Goal: Contribute content

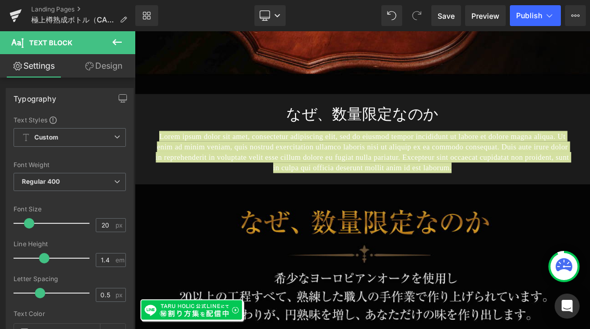
scroll to position [322, 0]
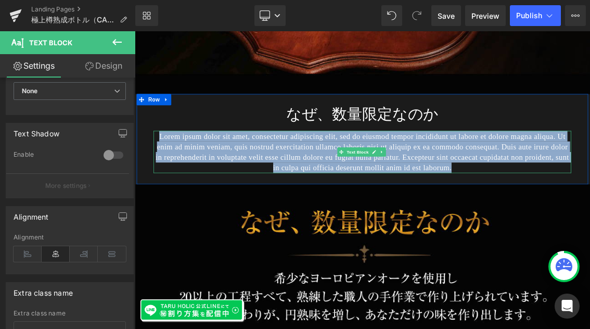
click at [547, 169] on p "Lorem ipsum dolor sit amet, consectetur adipiscing elit, sed do eiusmod tempor …" at bounding box center [449, 198] width 577 height 58
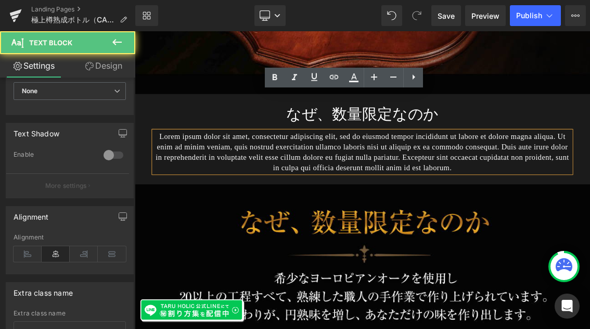
click at [507, 169] on p "Lorem ipsum dolor sit amet, consectetur adipiscing elit, sed do eiusmod tempor …" at bounding box center [449, 198] width 577 height 58
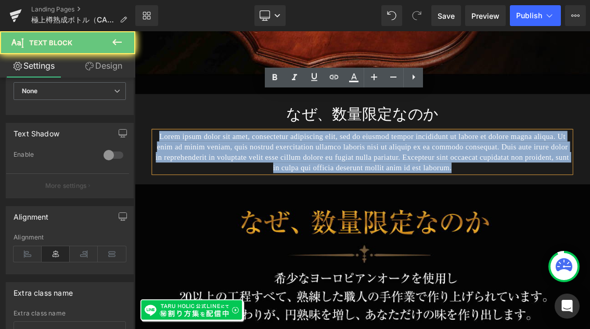
click at [507, 169] on p "Lorem ipsum dolor sit amet, consectetur adipiscing elit, sed do eiusmod tempor …" at bounding box center [449, 198] width 577 height 58
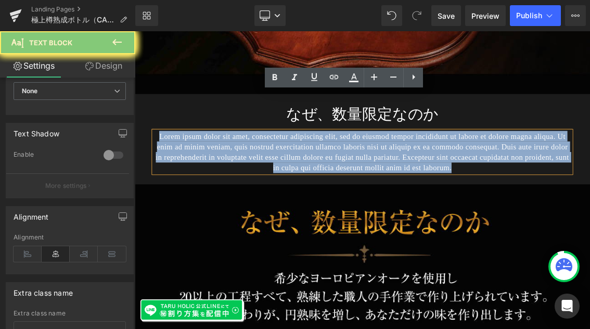
click at [507, 169] on p "Lorem ipsum dolor sit amet, consectetur adipiscing elit, sed do eiusmod tempor …" at bounding box center [449, 198] width 577 height 58
paste div
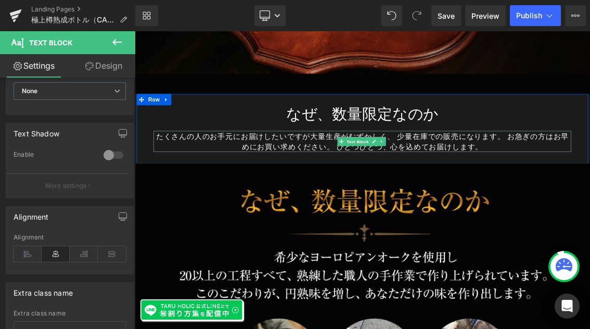
click at [162, 169] on p "たくさんの人のお手元にお届けしたいですが大量生産がむずかしく、少量在庫での販売になります。お急ぎの方はお早めにお買い求めください。ひとつひとつ、心を込め…" at bounding box center [449, 183] width 577 height 29
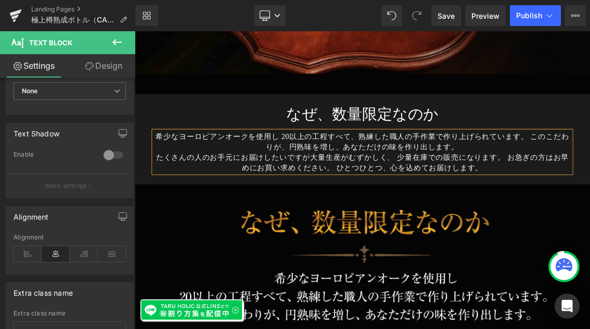
click at [589, 169] on p "希少なヨーロピアンオークを使用し20以上の工程すべて、熟練した職人の手作業で作り上げられています。このこだわりが、円熟味を増し、あなただけの味を作り出しま…" at bounding box center [449, 183] width 577 height 29
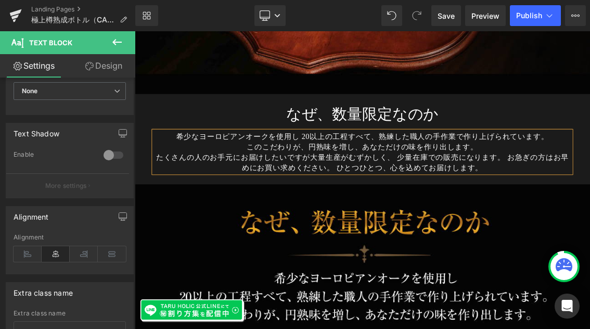
click at [589, 198] on p "たくさんの人のお手元にお届けしたいですが大量生産がむずかしく、少量在庫での販売になります。お急ぎの方はお早めにお買い求めください。ひとつひとつ、心を込め…" at bounding box center [449, 212] width 577 height 29
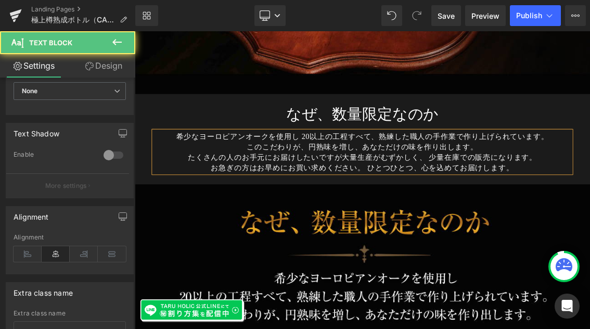
click at [452, 213] on p "お急ぎの方はお早めにお買い求めください。ひとつひとつ、心を込めてお届けします。" at bounding box center [449, 220] width 577 height 15
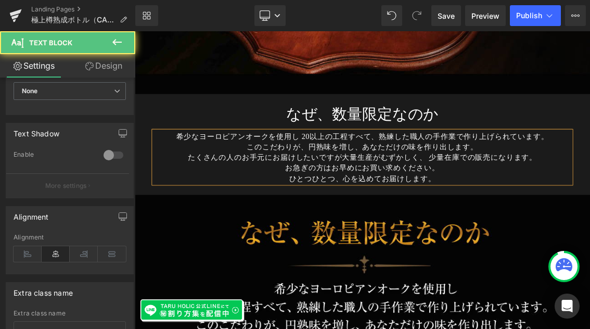
click at [365, 169] on p "希少なヨーロピアンオークを使用し20以上の工程すべて、熟練した職人の手作業で作り上げられています。" at bounding box center [449, 176] width 577 height 15
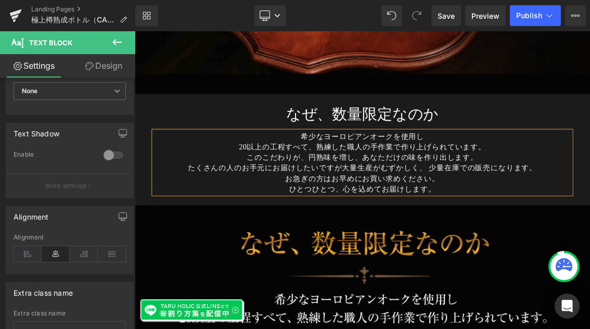
click at [423, 213] on p "たくさんの人のお手元にお届けしたいですが大量生産がむずかしく、少量在庫での販売になります。" at bounding box center [449, 220] width 577 height 15
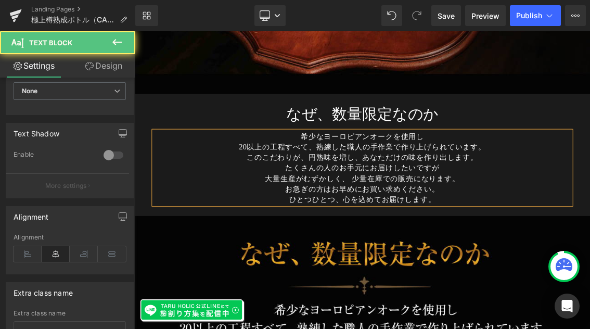
drag, startPoint x: 547, startPoint y: 212, endPoint x: 320, endPoint y: 116, distance: 246.8
click at [320, 169] on div "希少なヨーロピアンオークを使用し 20以上の工程すべて、熟練した職人の手作業で作り上げられています。 このこだわりが、円熟味を増し、あなただけの味を作り出し…" at bounding box center [449, 220] width 577 height 102
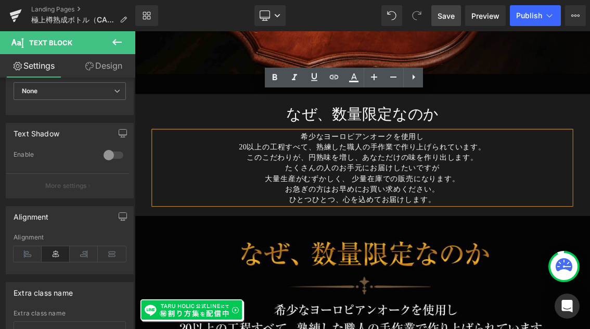
click at [452, 14] on span "Save" at bounding box center [445, 15] width 17 height 11
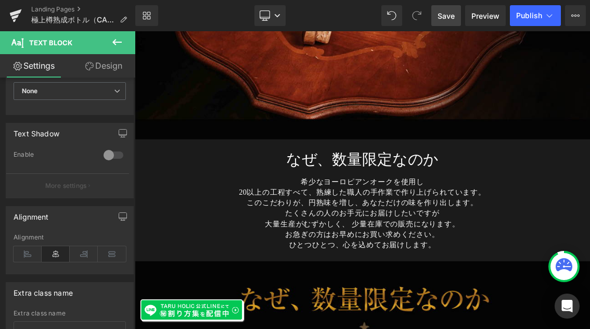
scroll to position [9289, 0]
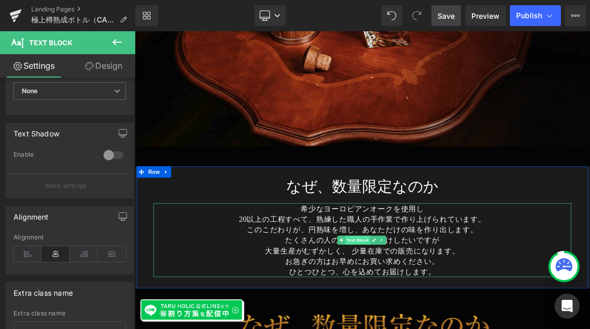
click at [439, 314] on span "Text Block" at bounding box center [442, 320] width 34 height 12
click at [442, 314] on span "Text Block" at bounding box center [442, 320] width 34 height 12
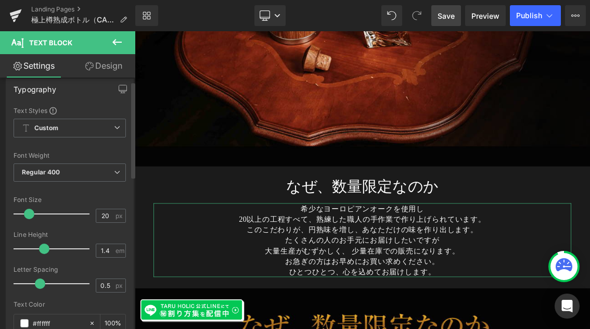
scroll to position [0, 0]
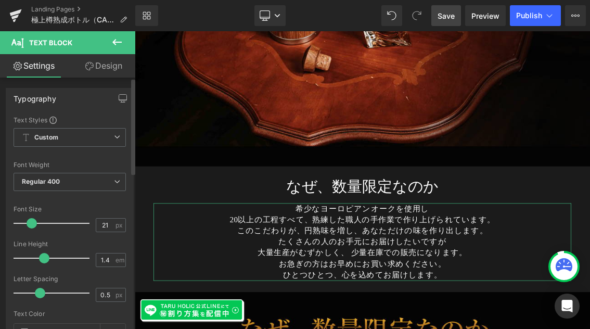
type input "23"
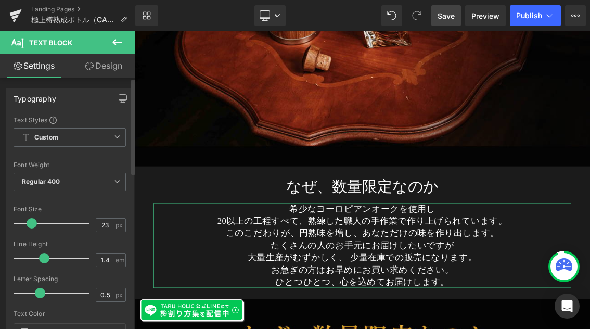
click at [32, 225] on span at bounding box center [32, 223] width 10 height 10
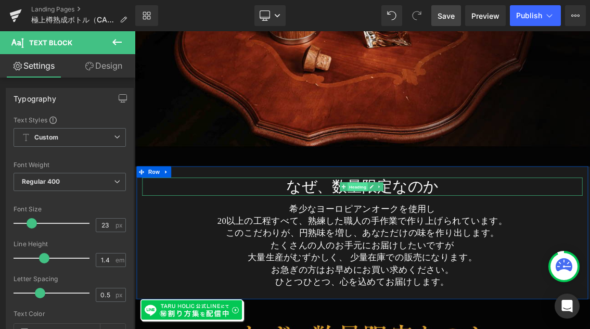
click at [439, 240] on span "Heading" at bounding box center [443, 246] width 28 height 12
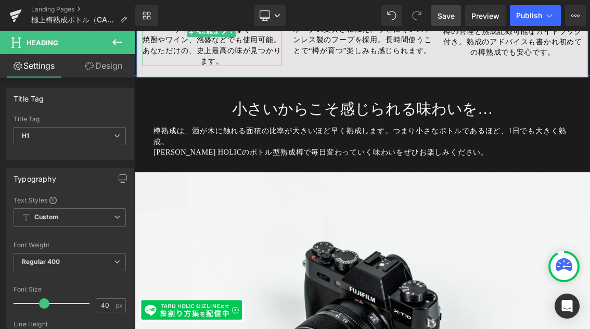
scroll to position [7650, 0]
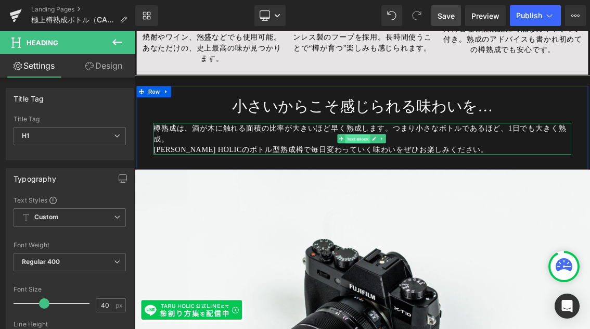
click at [444, 174] on span "Text Block" at bounding box center [442, 180] width 34 height 12
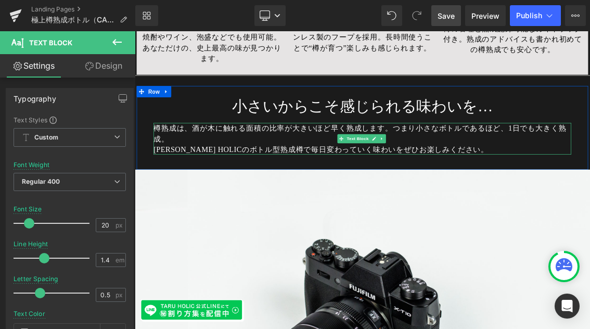
click at [490, 160] on span "つまり小さなボトルであるほど、1日でも大きく熟成。" at bounding box center [446, 173] width 571 height 26
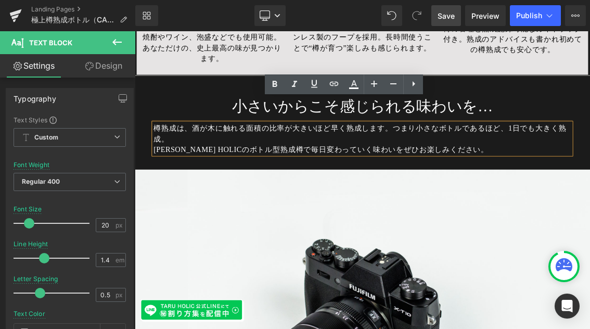
click at [490, 160] on span "つまり小さなボトルであるほど、1日でも大きく熟成。" at bounding box center [446, 173] width 571 height 26
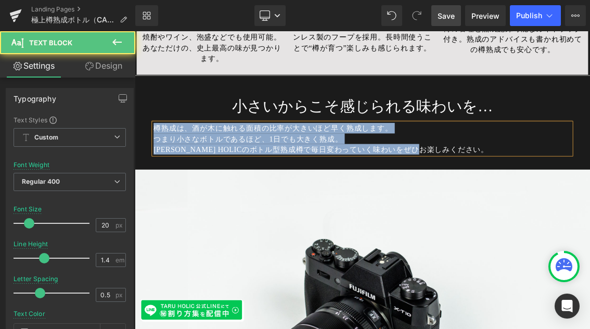
drag, startPoint x: 582, startPoint y: 165, endPoint x: 139, endPoint y: 137, distance: 444.0
click at [139, 137] on div "小さいからこそ感じられる味わいを… Heading 樽熟成は、酒が木に触れる面積の比率が大きいほど早く熟成します。 つまり小さなボトルであるほど、1日でも大き…" at bounding box center [449, 170] width 624 height 95
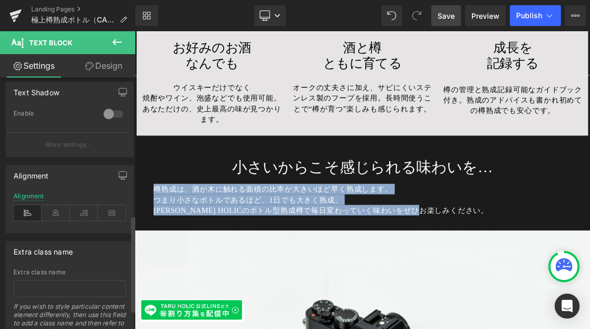
scroll to position [368, 0]
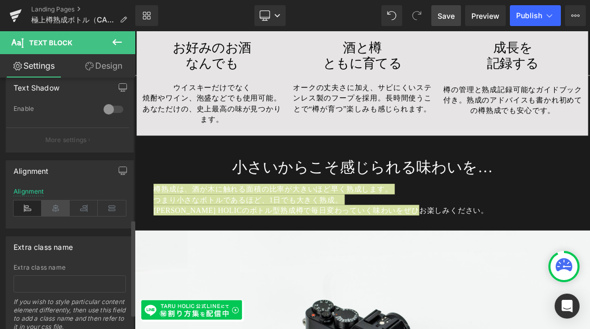
click at [53, 208] on icon at bounding box center [56, 208] width 28 height 16
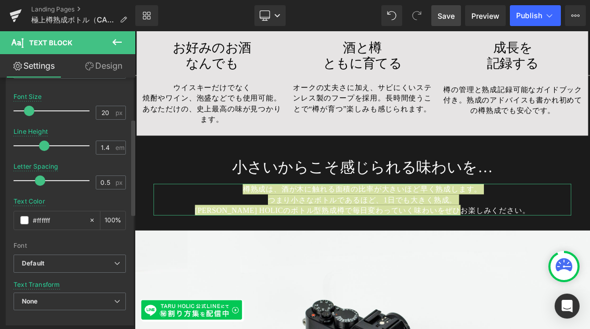
scroll to position [102, 0]
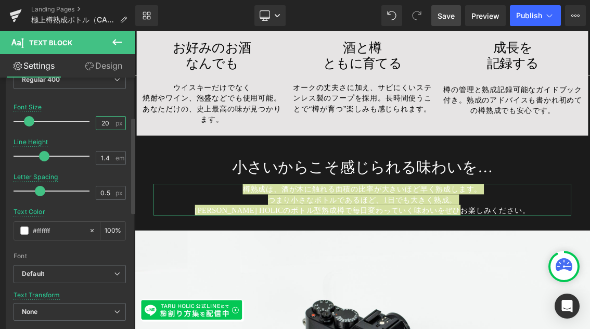
click at [105, 123] on input "20" at bounding box center [105, 122] width 18 height 13
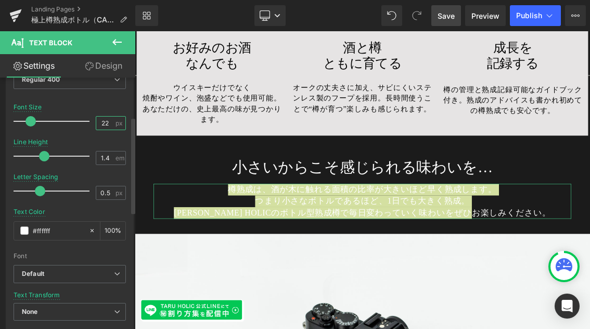
type input "22"
click at [40, 155] on span at bounding box center [44, 156] width 10 height 10
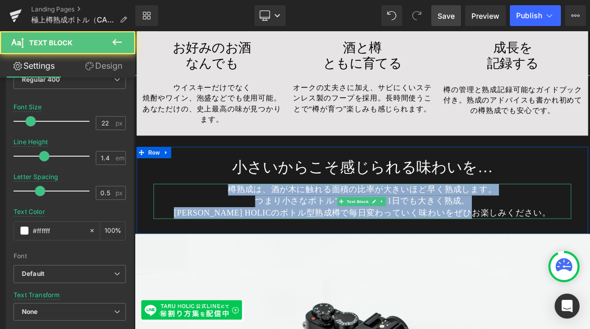
click at [315, 259] on span "つまり小さなボトルであるほど、1日でも大きく熟成。" at bounding box center [449, 265] width 296 height 13
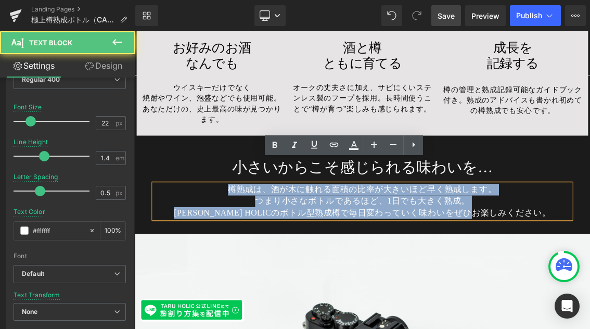
drag, startPoint x: 674, startPoint y: 255, endPoint x: 241, endPoint y: 206, distance: 434.9
click at [241, 206] on div "小さいからこそ感じられる味わいを… Heading 樽熟成は、酒が木に触れる面積の比率が大きいほど早く熟成します。 つまり小さなボトルであるほど、1日でも大き…" at bounding box center [449, 255] width 624 height 99
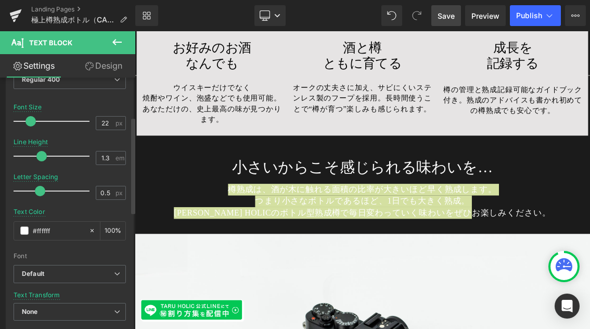
type input "1.2"
click at [39, 157] on span at bounding box center [38, 156] width 10 height 10
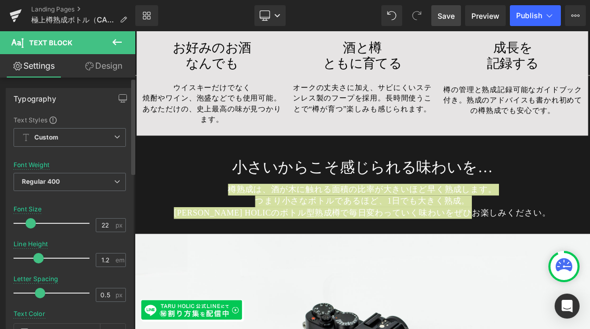
scroll to position [208, 0]
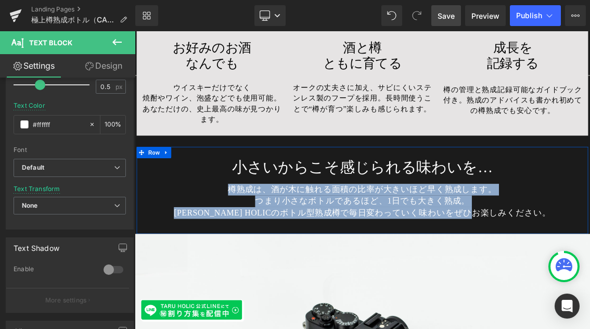
click at [589, 206] on h1 "小さいからこそ感じられる味わいを…" at bounding box center [449, 218] width 609 height 25
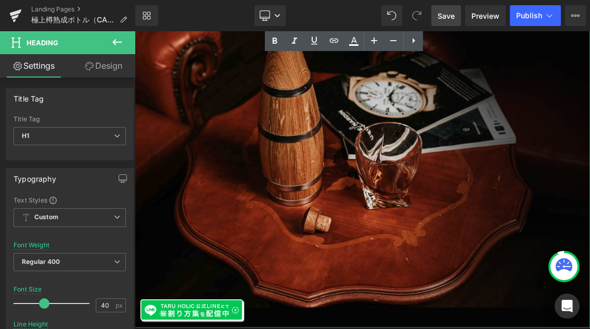
scroll to position [9418, 0]
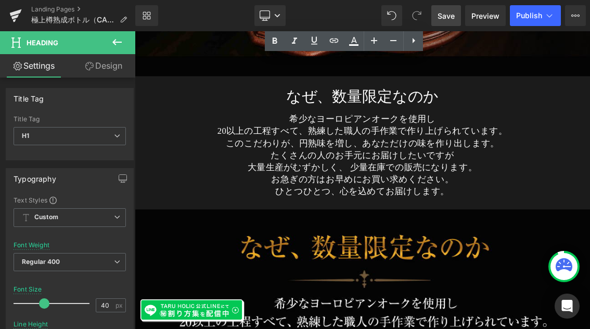
click at [440, 16] on span "Save" at bounding box center [445, 15] width 17 height 11
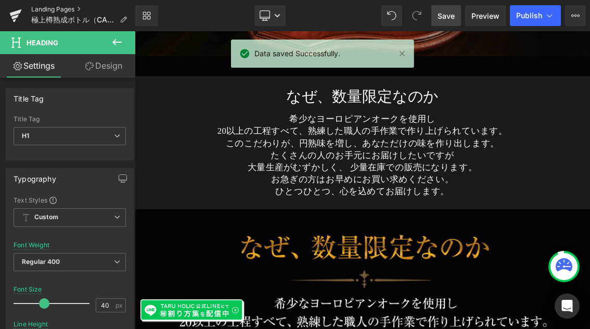
click at [62, 9] on link "Landing Pages" at bounding box center [83, 9] width 104 height 8
